Goal: Check status: Check status

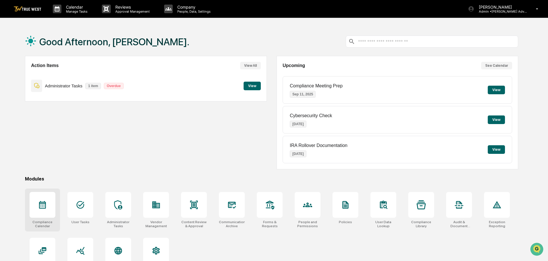
click at [43, 204] on icon at bounding box center [42, 204] width 9 height 9
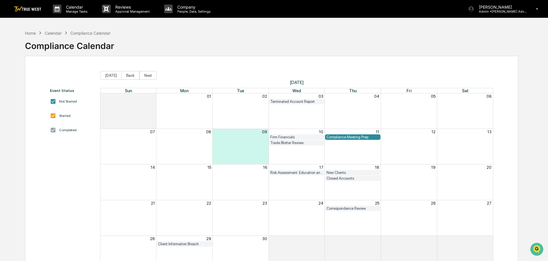
click at [301, 173] on div "Risk Assessment: Education and Training" at bounding box center [296, 173] width 53 height 4
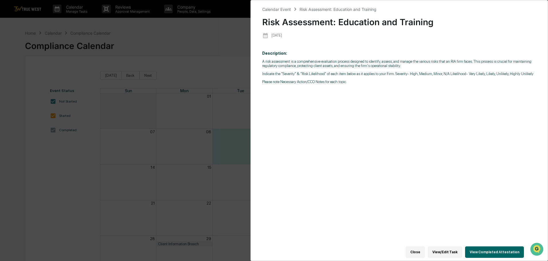
click at [213, 36] on div "Calendar Event Risk Assessment: Education and Training Risk Assessment: Educati…" at bounding box center [274, 130] width 548 height 261
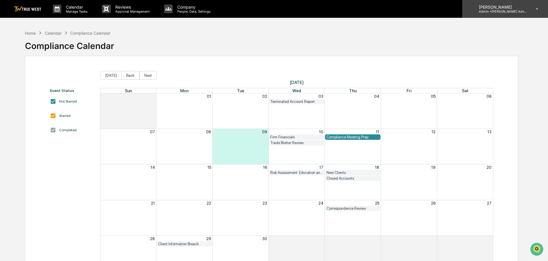
click at [492, 10] on p "Admin • Wilkerson Advisory Group" at bounding box center [500, 11] width 53 height 4
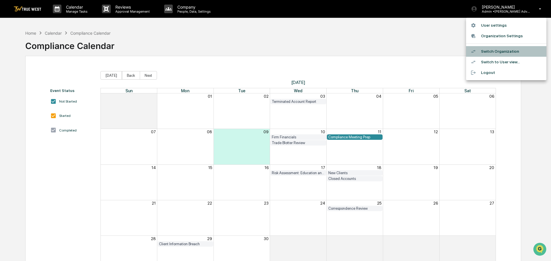
click at [491, 52] on li "Switch Organization" at bounding box center [506, 51] width 80 height 11
